Goal: Information Seeking & Learning: Learn about a topic

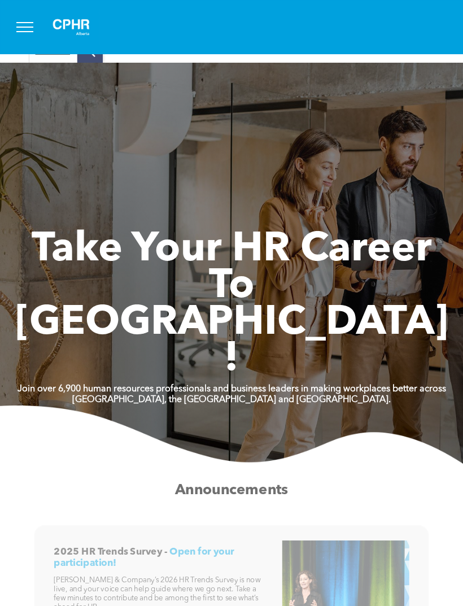
click at [30, 24] on button "menu" at bounding box center [24, 26] width 29 height 29
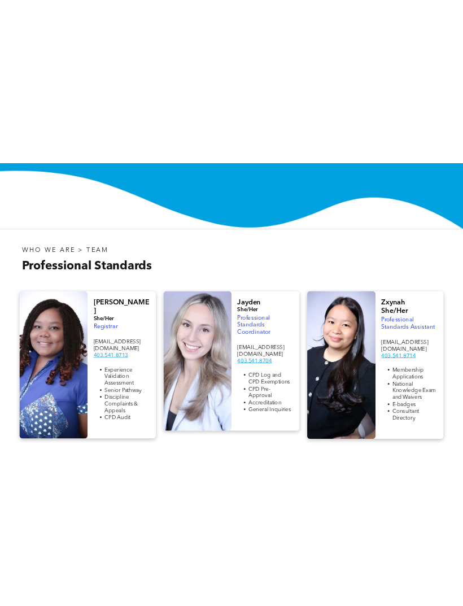
scroll to position [140, 0]
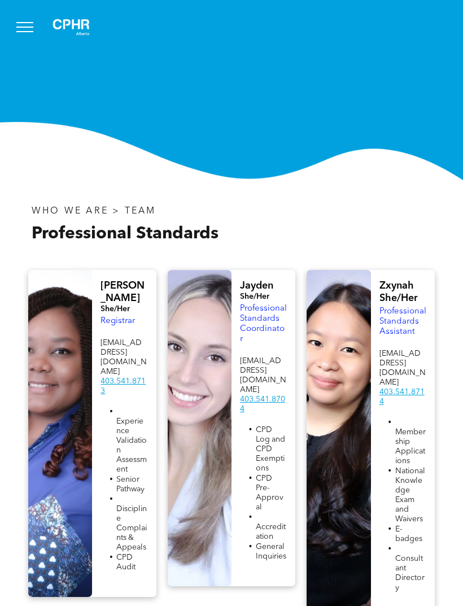
click at [23, 25] on button "menu" at bounding box center [24, 26] width 29 height 29
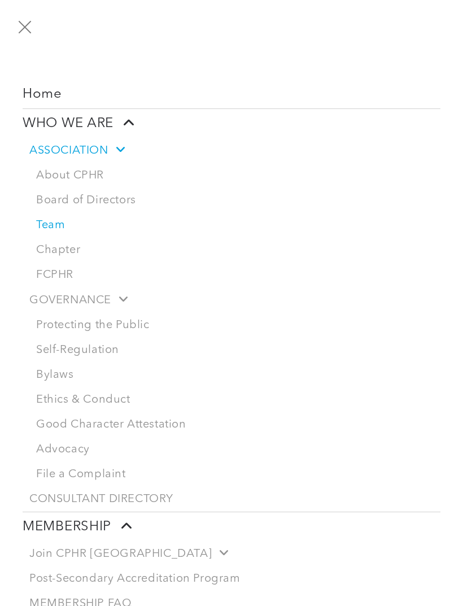
scroll to position [133, 0]
click at [18, 24] on button "menu" at bounding box center [24, 26] width 29 height 29
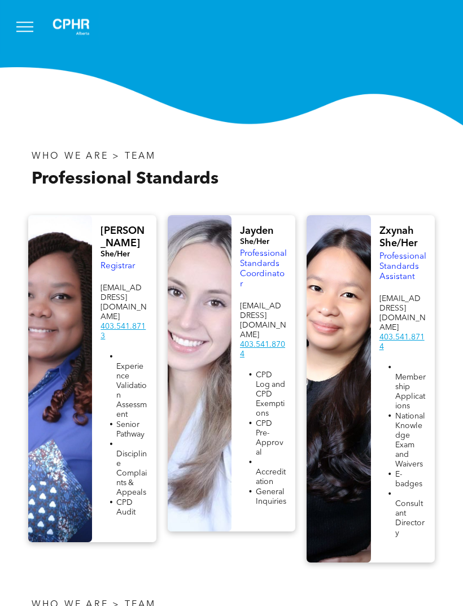
scroll to position [197, 0]
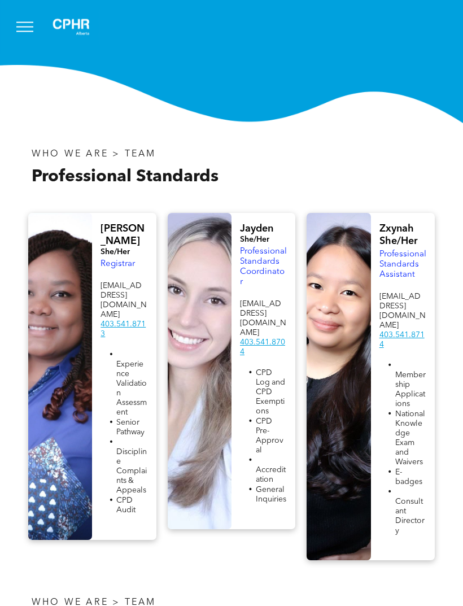
click at [456, 487] on div "[PERSON_NAME] She/Her Registrar [EMAIL_ADDRESS][DOMAIN_NAME] 403.541.8713 Exper…" at bounding box center [231, 387] width 463 height 370
click at [18, 38] on button "menu" at bounding box center [24, 26] width 29 height 29
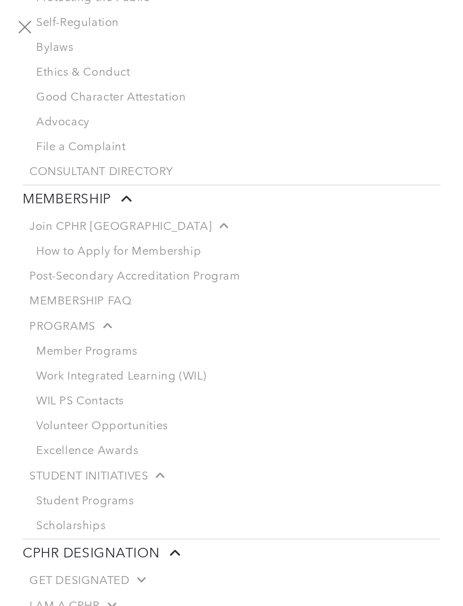
scroll to position [328, 0]
click at [158, 438] on link "Volunteer Opportunities" at bounding box center [234, 425] width 411 height 25
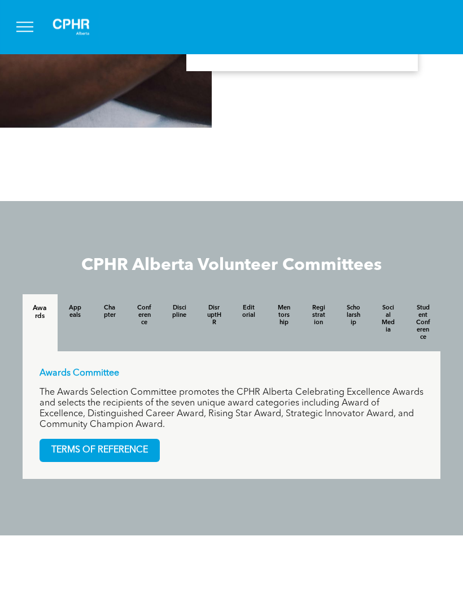
scroll to position [965, 0]
click at [309, 347] on div "Registration" at bounding box center [318, 322] width 35 height 57
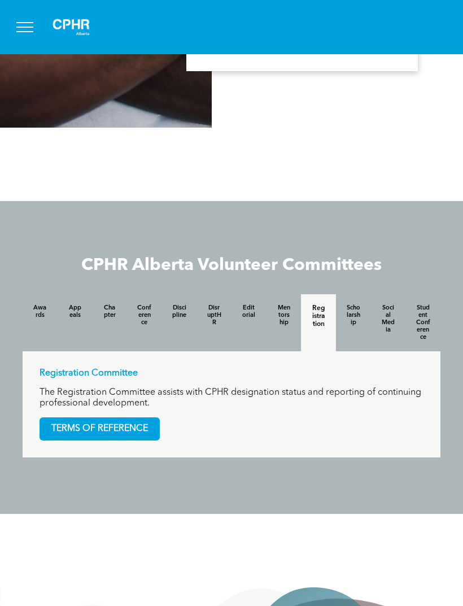
click at [138, 440] on span "TERMS OF REFERENCE" at bounding box center [99, 429] width 119 height 22
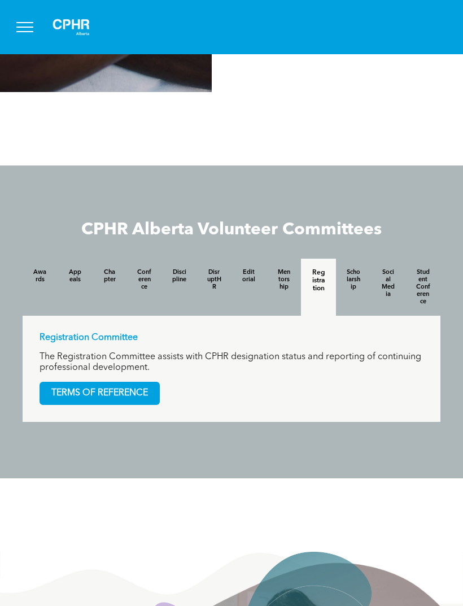
scroll to position [1001, 0]
